Goal: Transaction & Acquisition: Purchase product/service

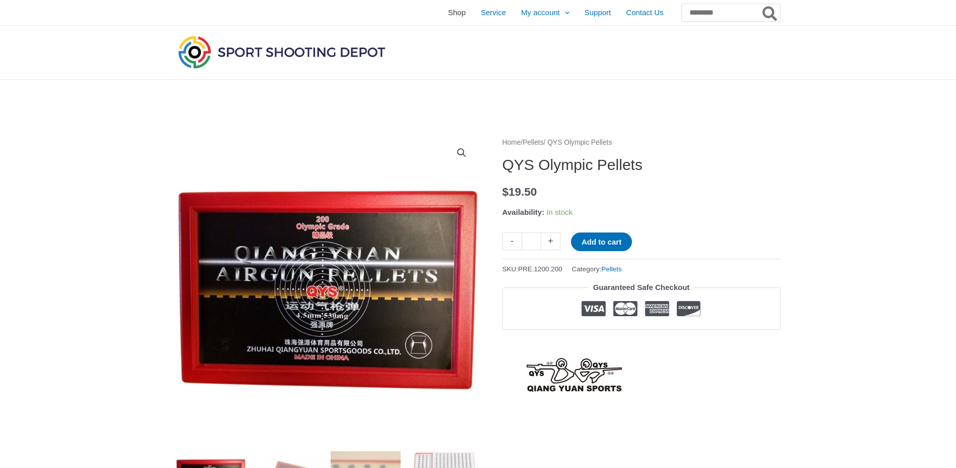
click at [448, 13] on span "Shop" at bounding box center [457, 12] width 18 height 25
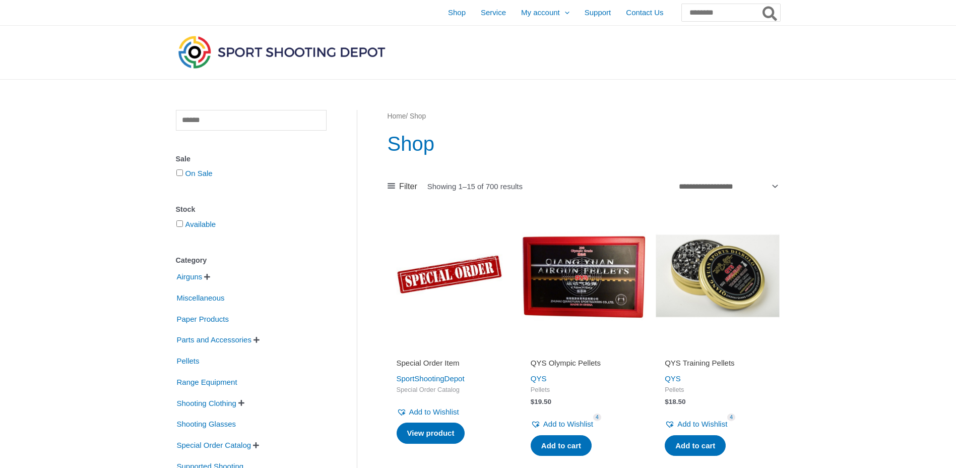
click at [718, 272] on img at bounding box center [718, 276] width 124 height 124
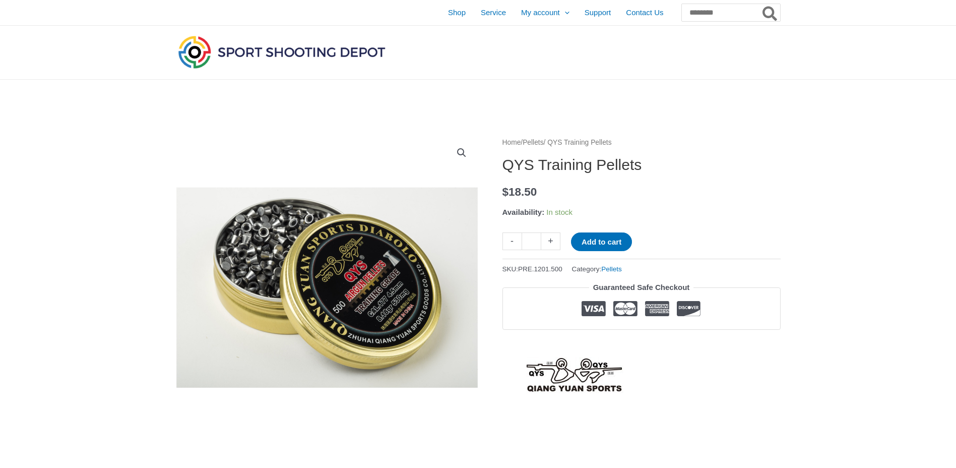
click at [555, 243] on link "+" at bounding box center [550, 241] width 19 height 18
click at [554, 243] on link "+" at bounding box center [550, 241] width 19 height 18
click at [554, 242] on link "+" at bounding box center [550, 241] width 19 height 18
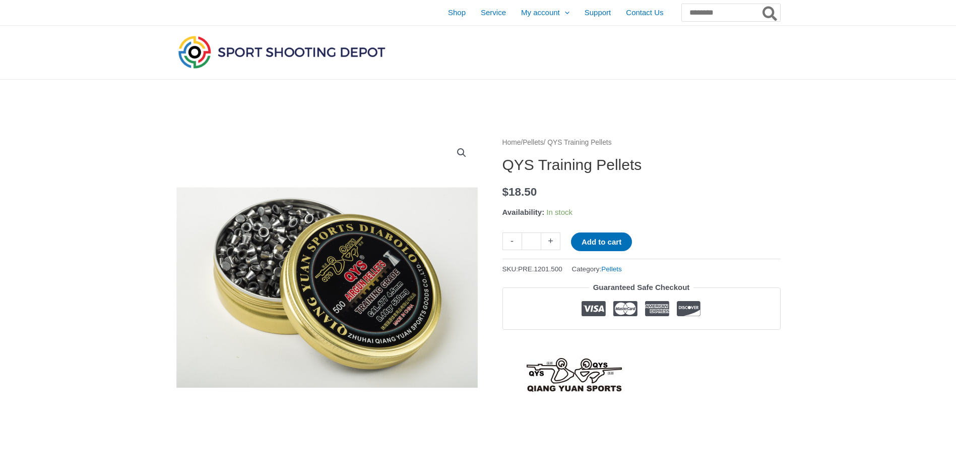
click at [555, 241] on link "+" at bounding box center [550, 241] width 19 height 18
type input "*"
